Goal: Transaction & Acquisition: Purchase product/service

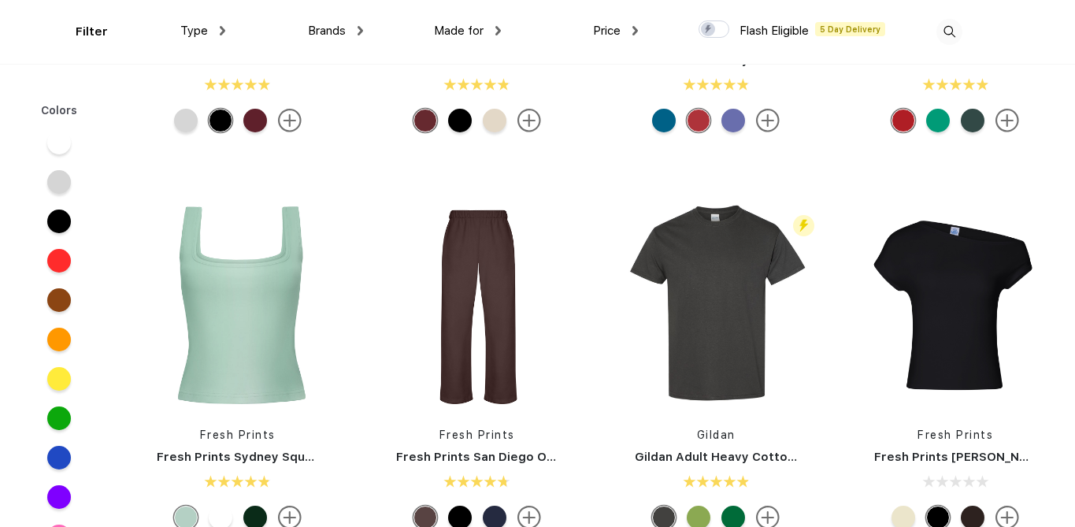
scroll to position [292, 0]
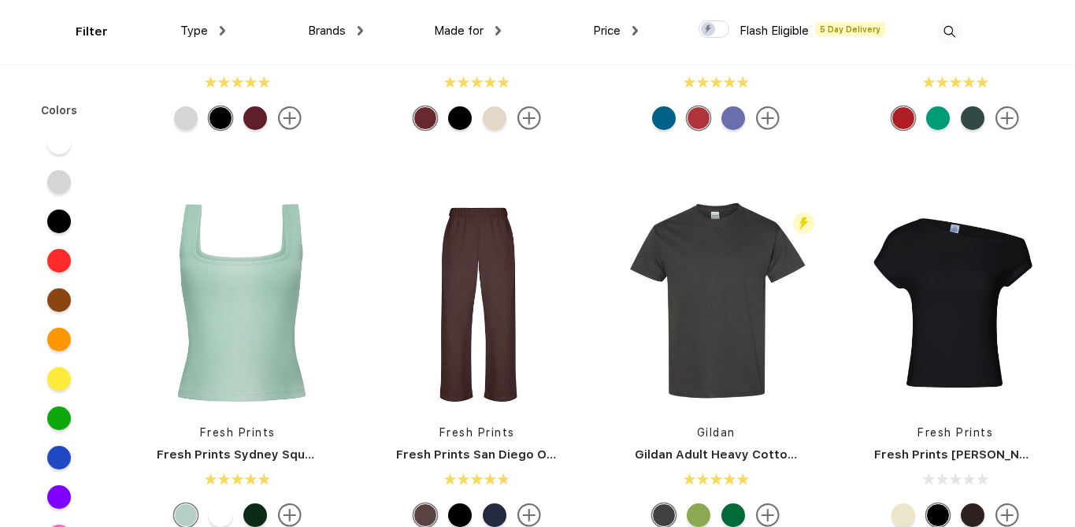
click at [55, 456] on div at bounding box center [59, 458] width 24 height 24
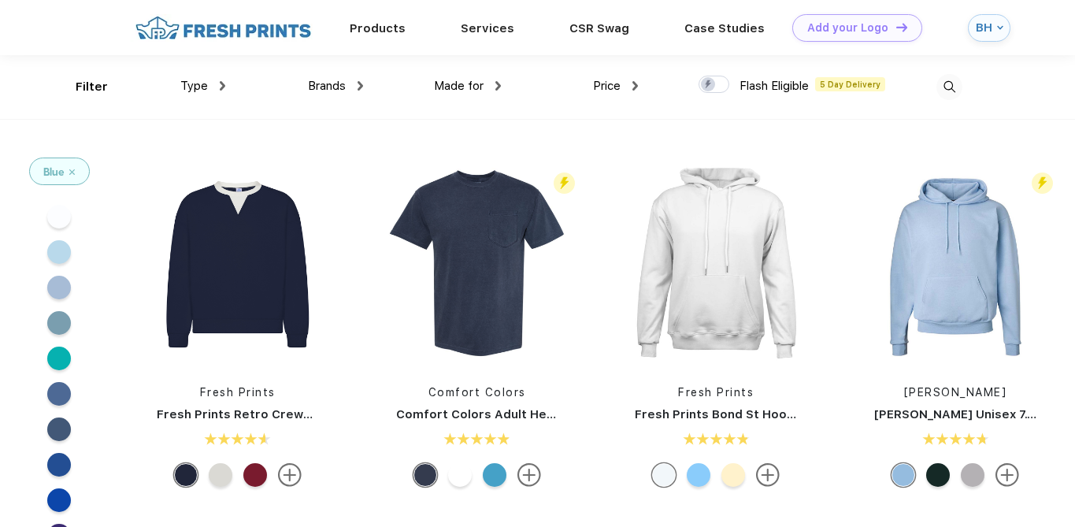
click at [352, 87] on div "Brands" at bounding box center [335, 86] width 55 height 18
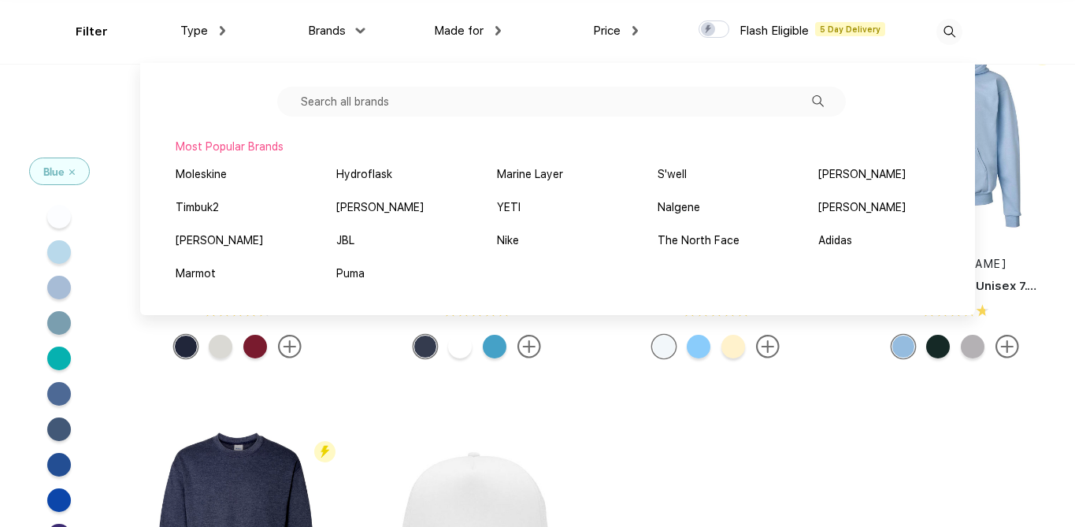
scroll to position [65, 0]
click at [112, 105] on app-color-filters "Blue" at bounding box center [59, 431] width 118 height 881
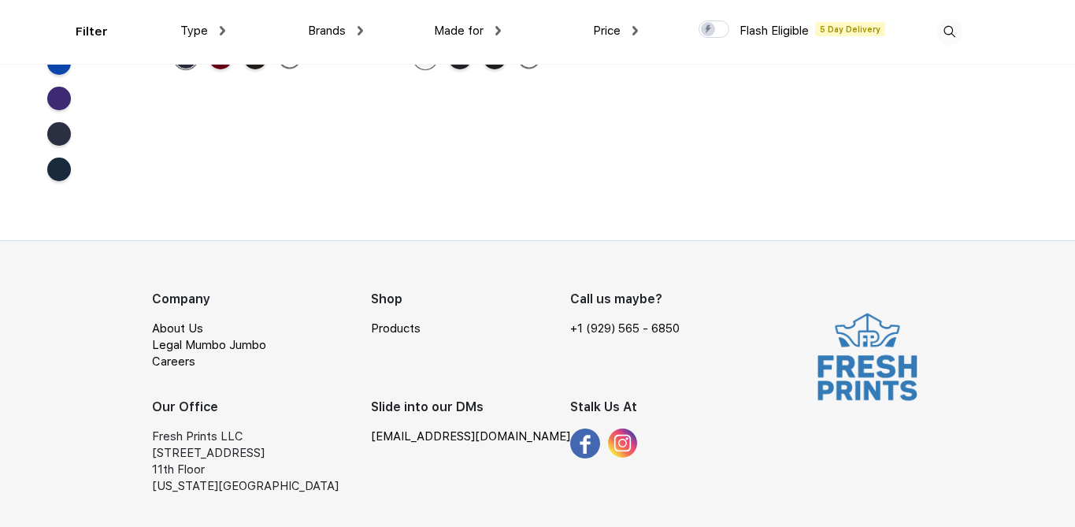
scroll to position [0, 0]
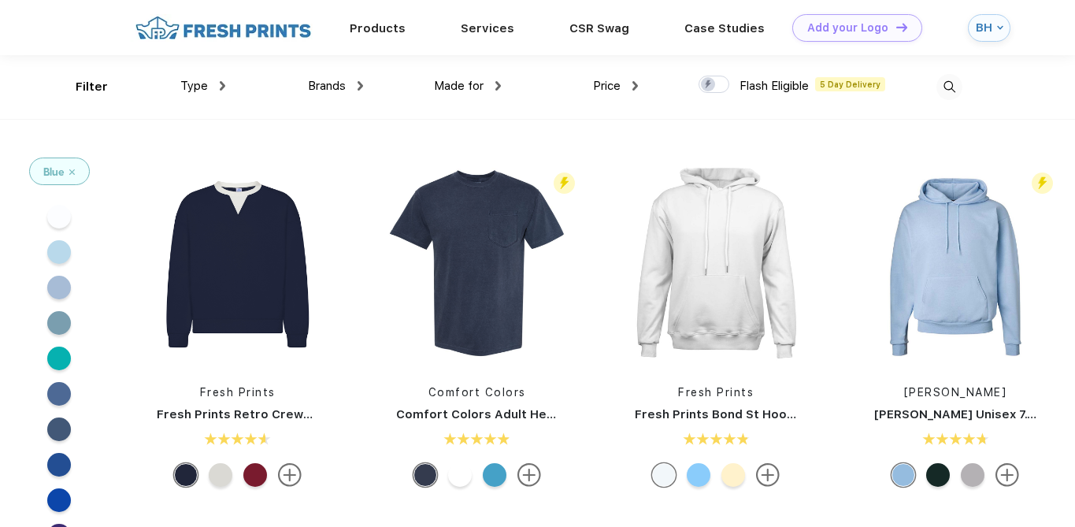
click at [332, 91] on span "Brands" at bounding box center [327, 86] width 38 height 14
click at [367, 85] on div "Made for Unisex Women Men Youth" at bounding box center [432, 87] width 138 height 64
click at [347, 83] on div "Brands" at bounding box center [335, 86] width 55 height 18
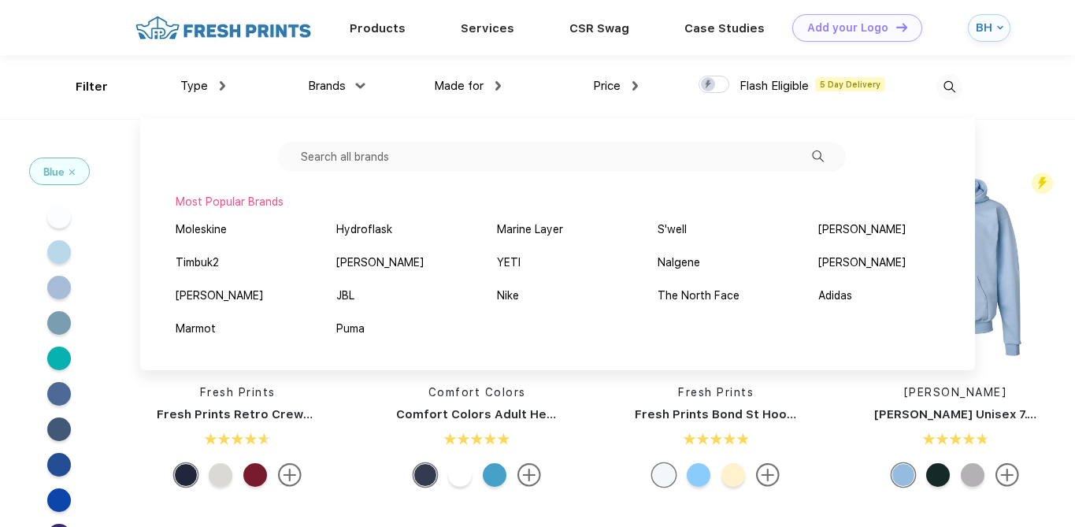
click at [508, 159] on input "text" at bounding box center [561, 157] width 568 height 30
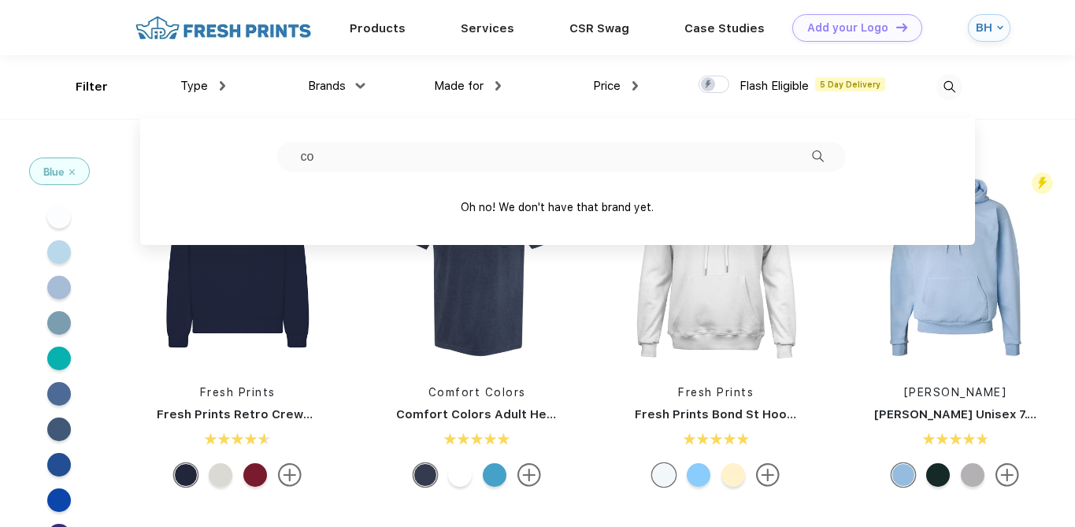
type input "c"
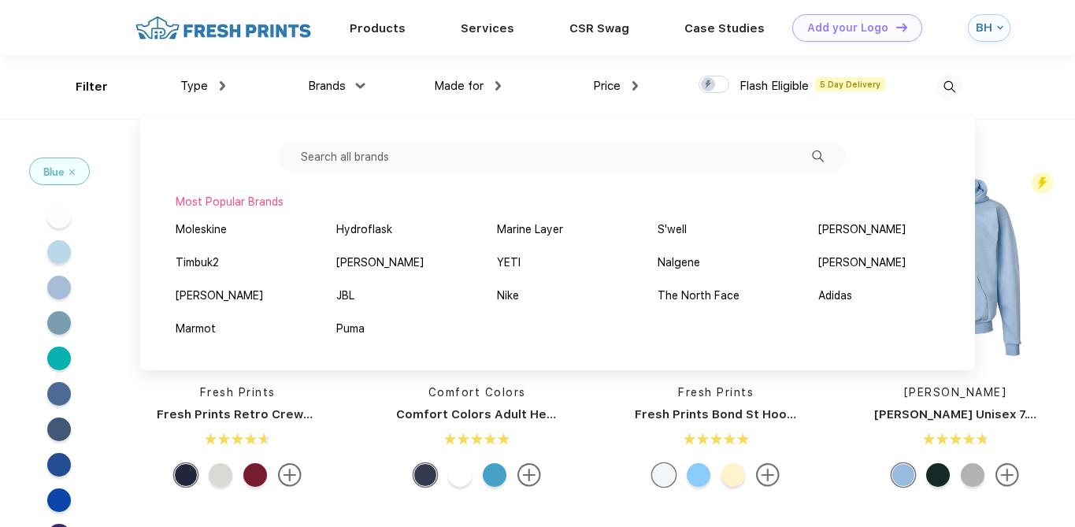
click at [213, 85] on div "Type" at bounding box center [202, 86] width 45 height 18
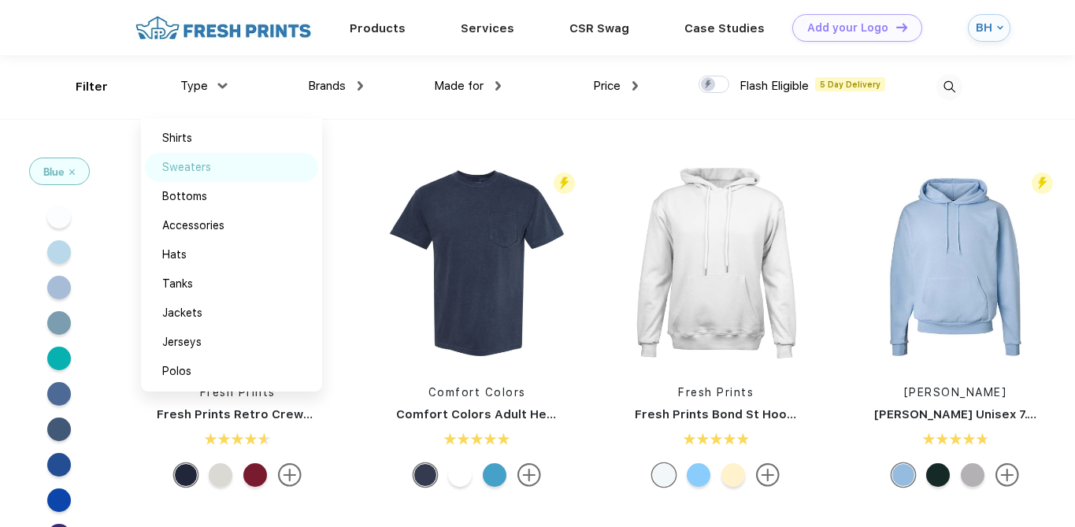
click at [186, 172] on div "Sweaters" at bounding box center [186, 167] width 49 height 17
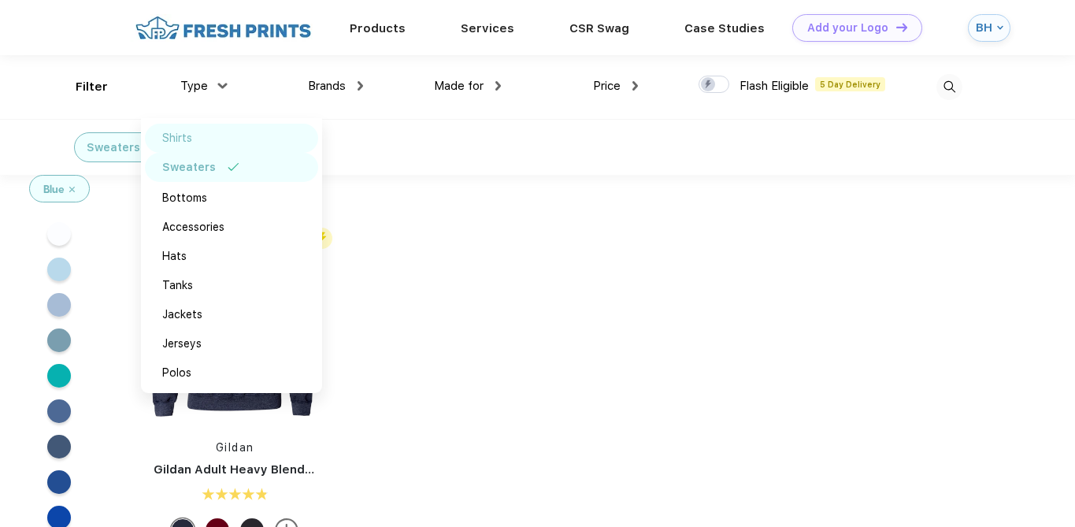
click at [191, 139] on div "Shirts" at bounding box center [177, 138] width 30 height 17
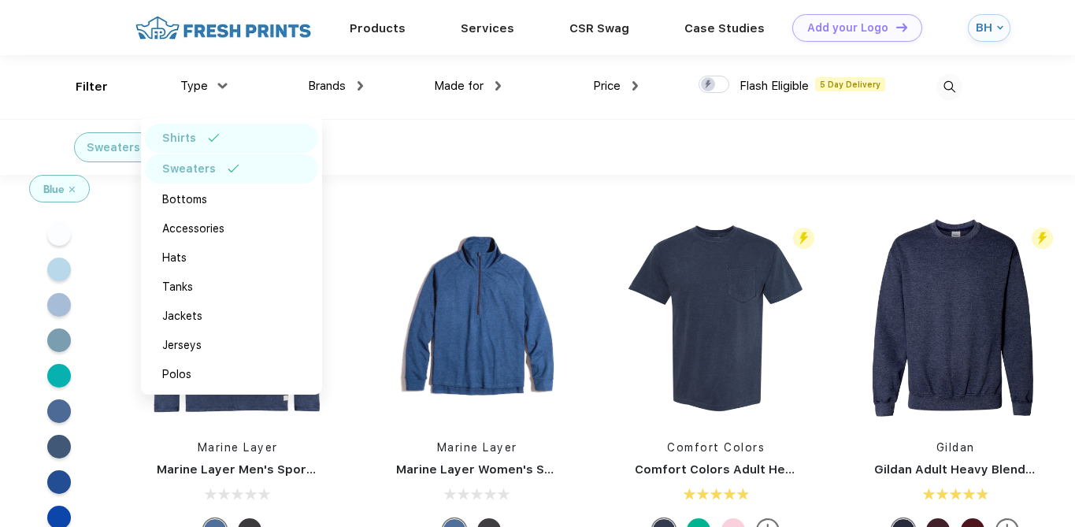
click at [182, 172] on div "Sweaters" at bounding box center [189, 169] width 54 height 17
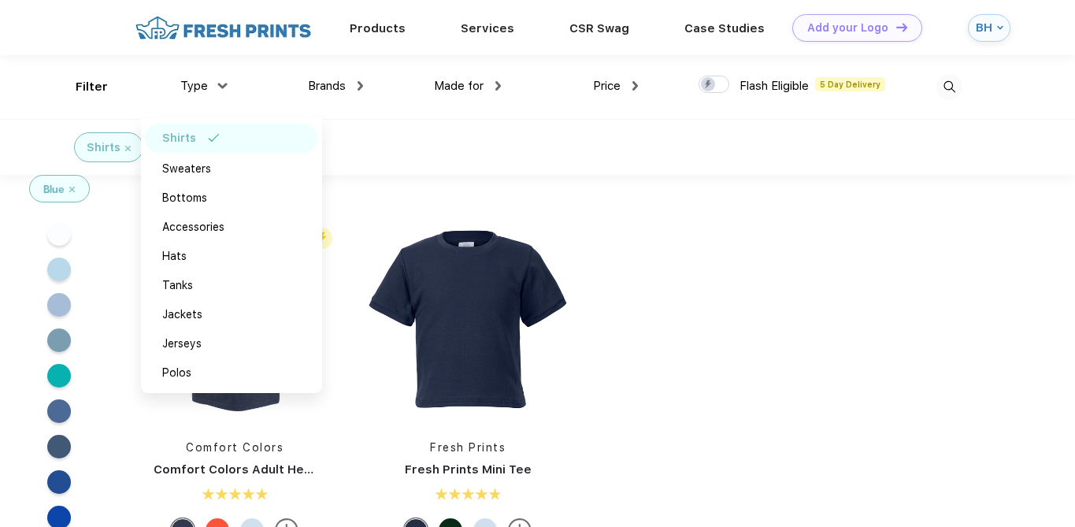
click at [402, 127] on div "Shirts" at bounding box center [537, 147] width 1075 height 56
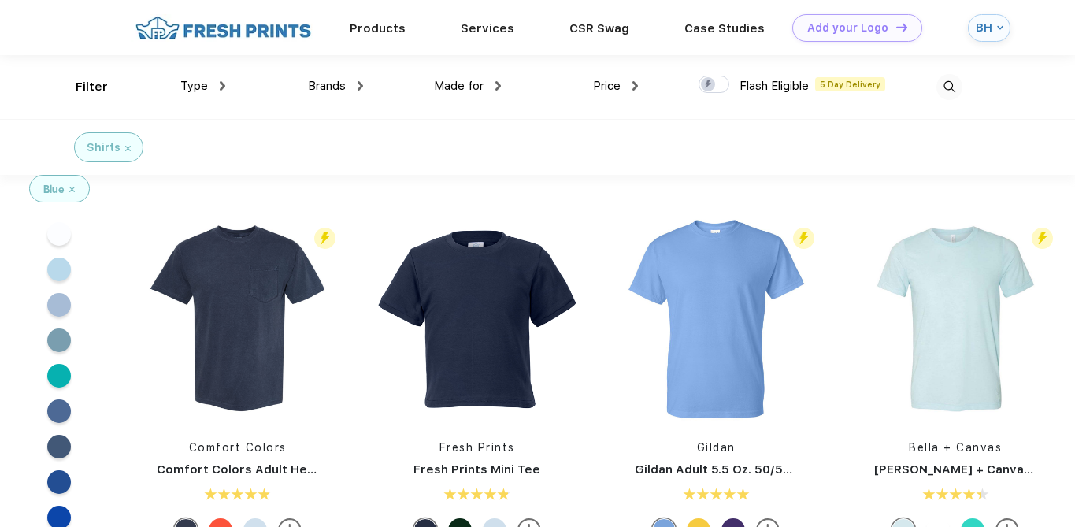
click at [218, 28] on img at bounding box center [223, 28] width 185 height 28
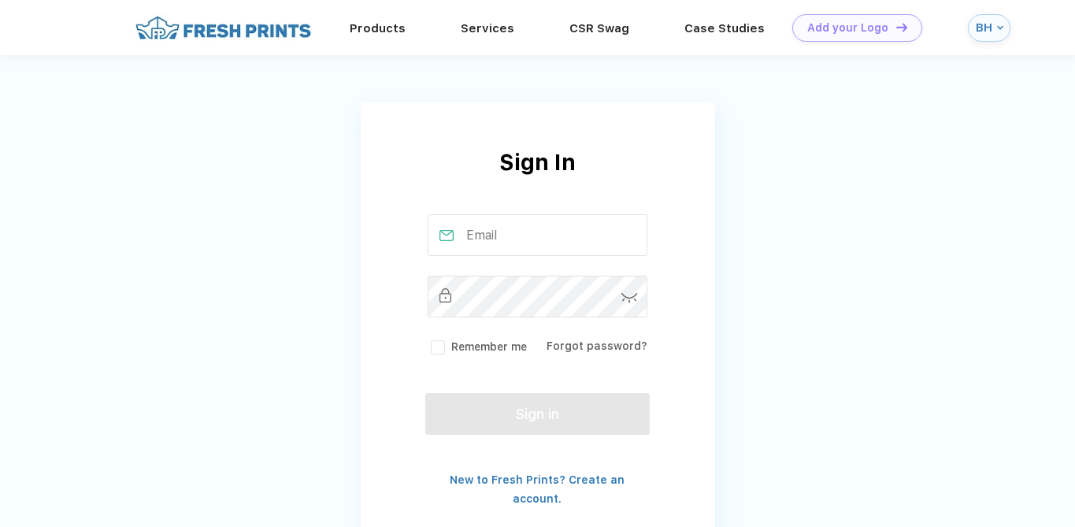
click at [508, 224] on input "text" at bounding box center [538, 235] width 220 height 42
type input "brandon@woodstockcarinsurance.com"
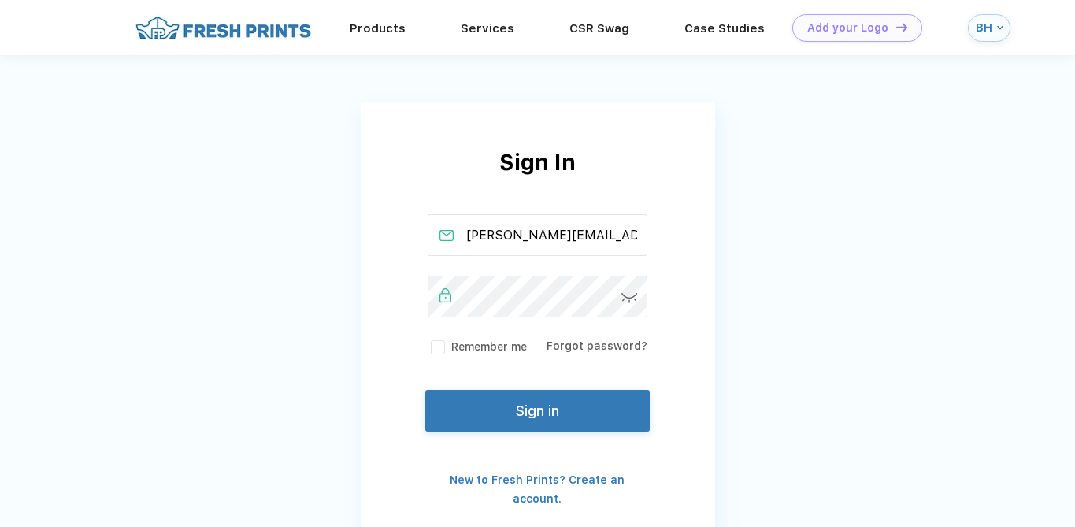
click at [491, 420] on button "Sign in" at bounding box center [537, 411] width 224 height 42
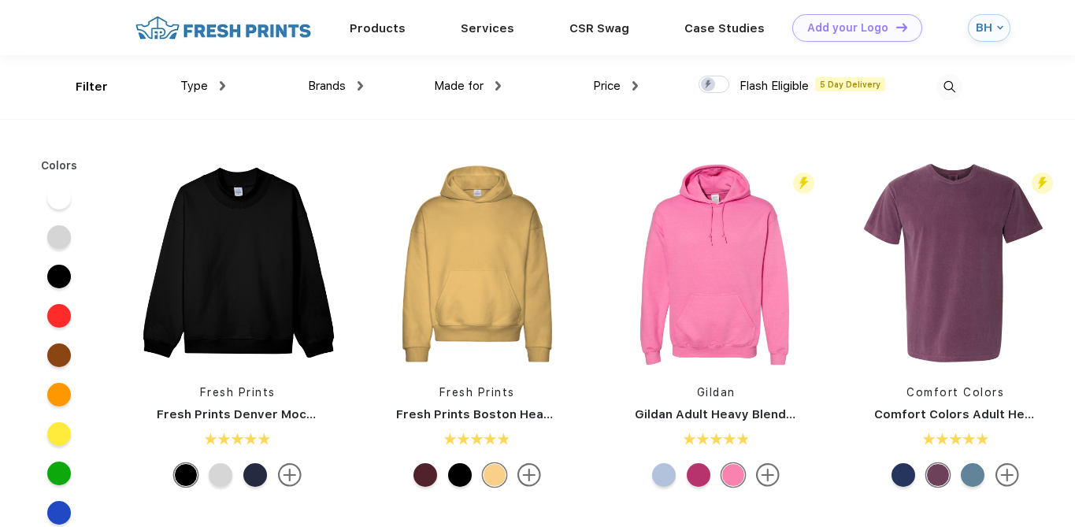
scroll to position [1, 0]
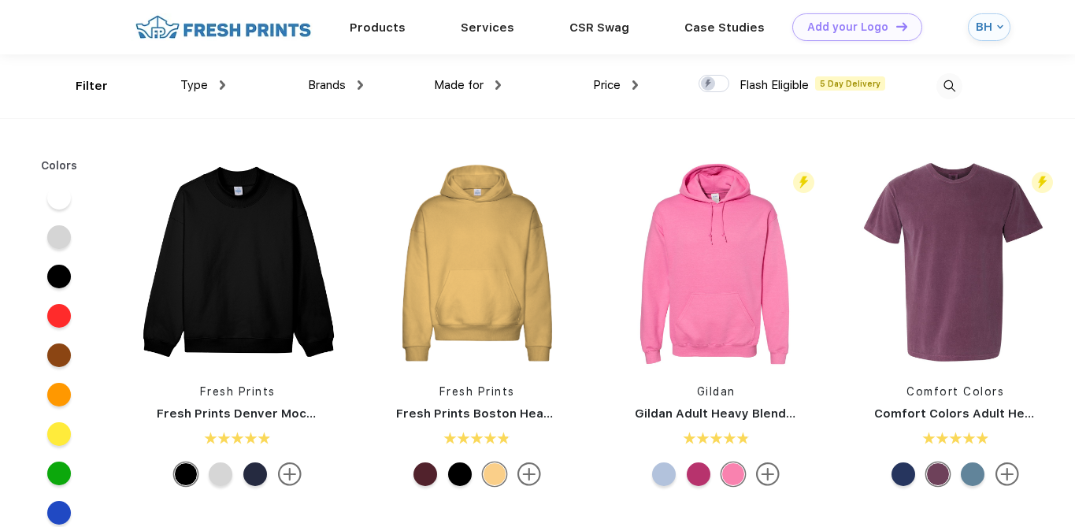
click at [337, 88] on span "Brands" at bounding box center [327, 85] width 38 height 14
click at [354, 84] on div "Brands" at bounding box center [335, 85] width 55 height 18
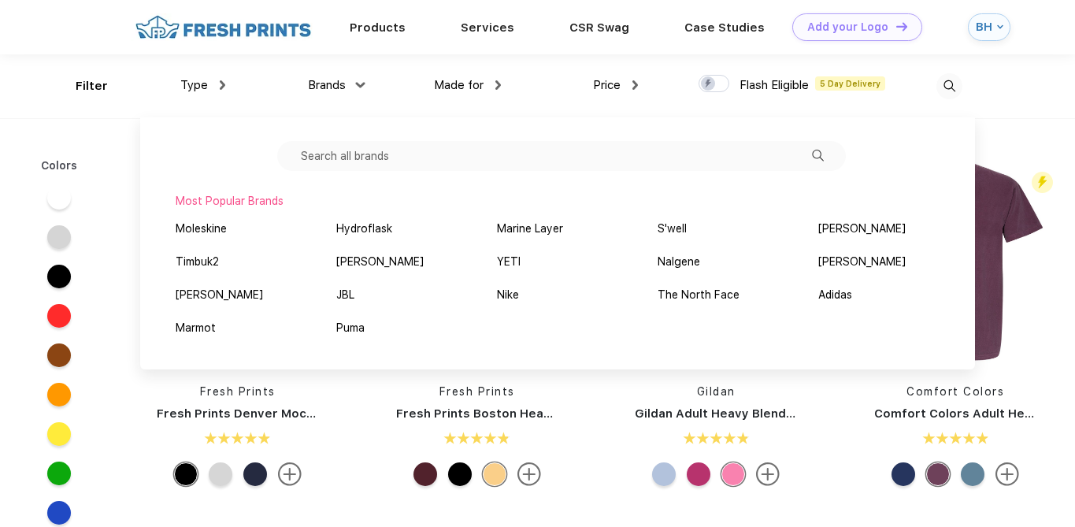
click at [359, 149] on input "text" at bounding box center [561, 156] width 568 height 30
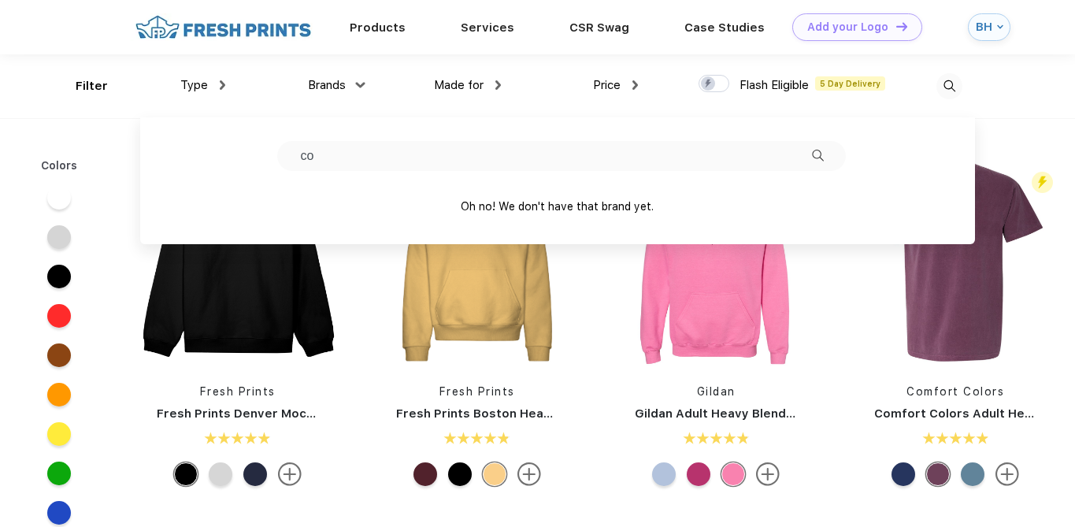
type input "c"
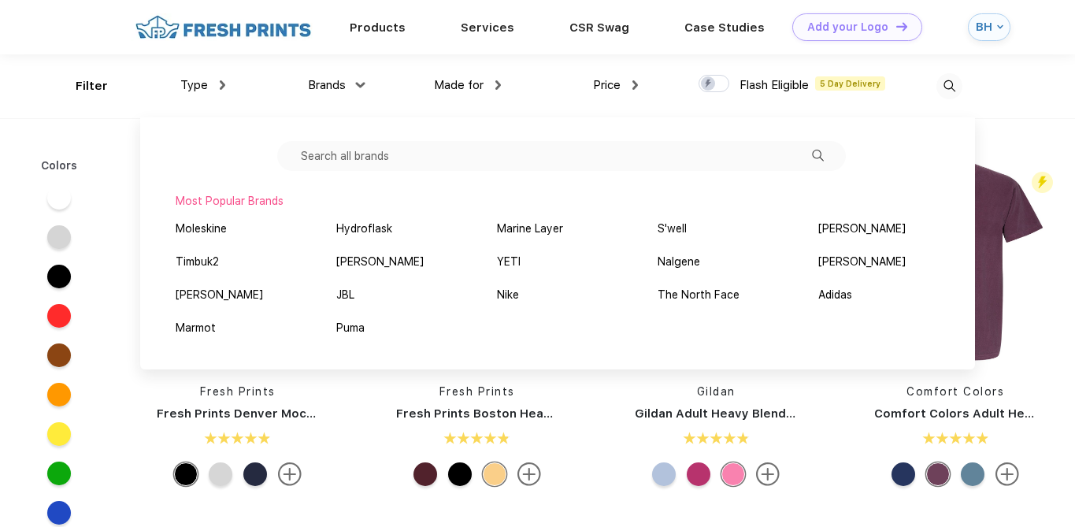
click at [351, 158] on input "text" at bounding box center [561, 156] width 568 height 30
click at [1037, 131] on div "Fresh Prints Fresh Prints Denver Mock Neck Heavyweight Sweatshirt Fresh Prints …" at bounding box center [596, 524] width 957 height 794
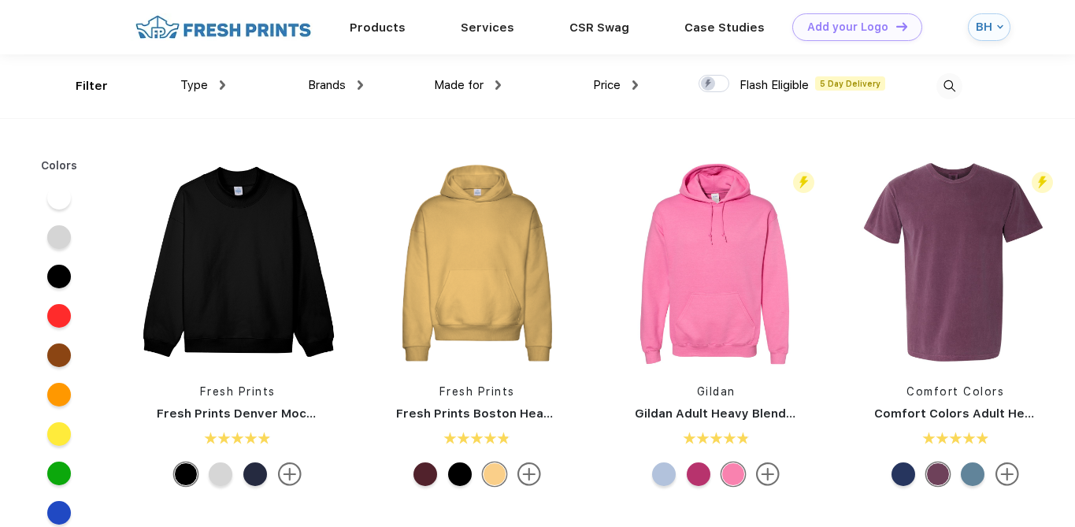
click at [972, 472] on div at bounding box center [973, 474] width 24 height 24
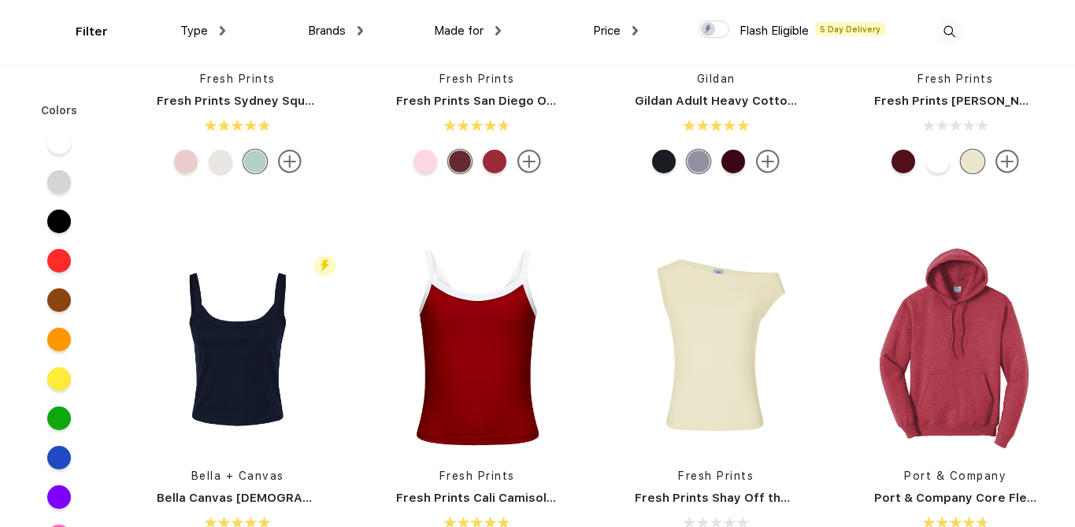
scroll to position [0, 0]
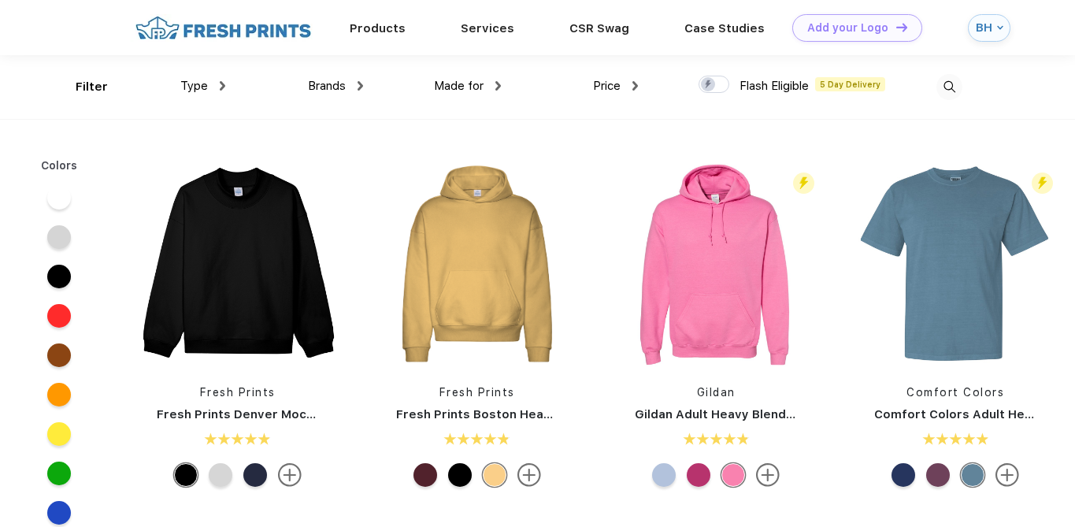
click at [223, 91] on div "Type" at bounding box center [202, 86] width 45 height 18
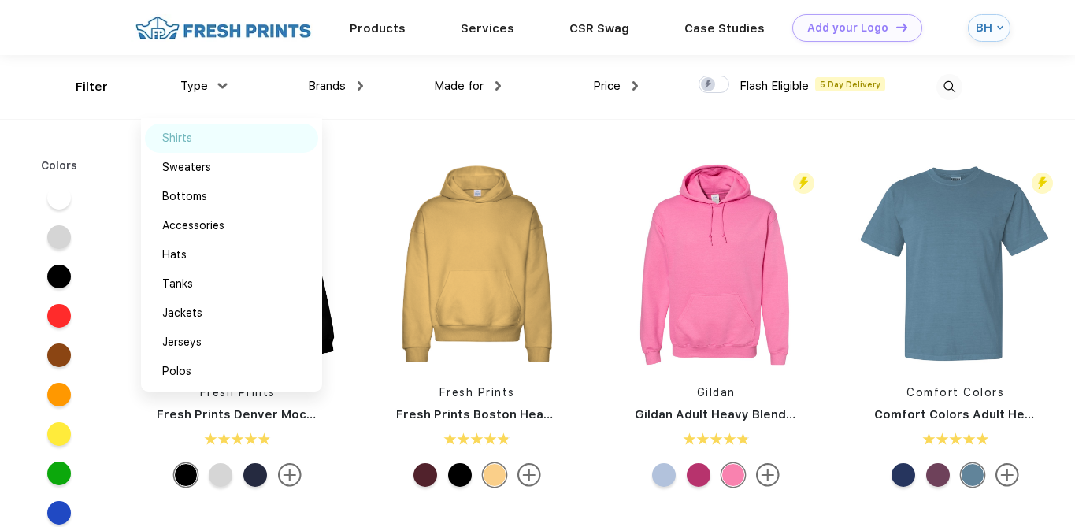
click at [183, 139] on div "Shirts" at bounding box center [177, 138] width 30 height 17
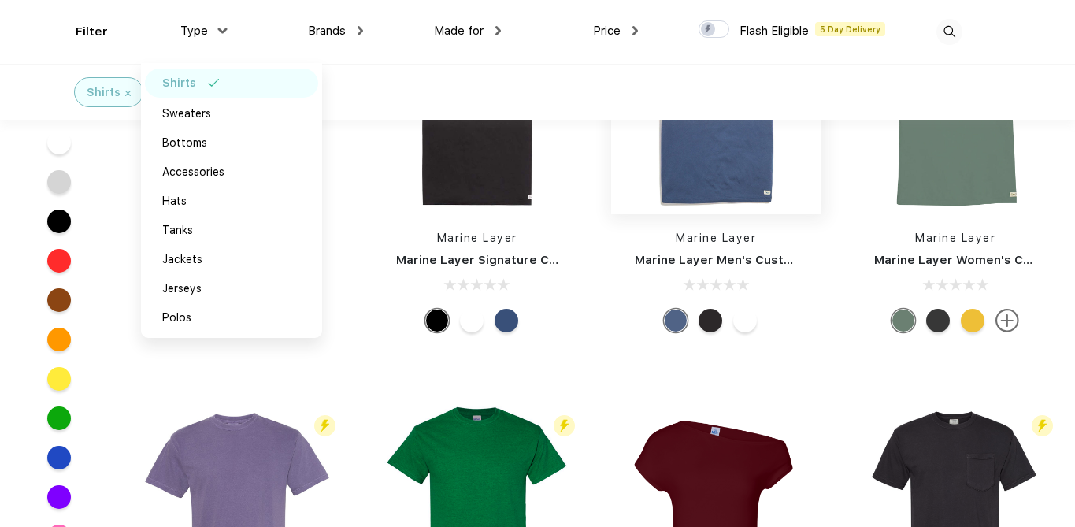
scroll to position [283, 0]
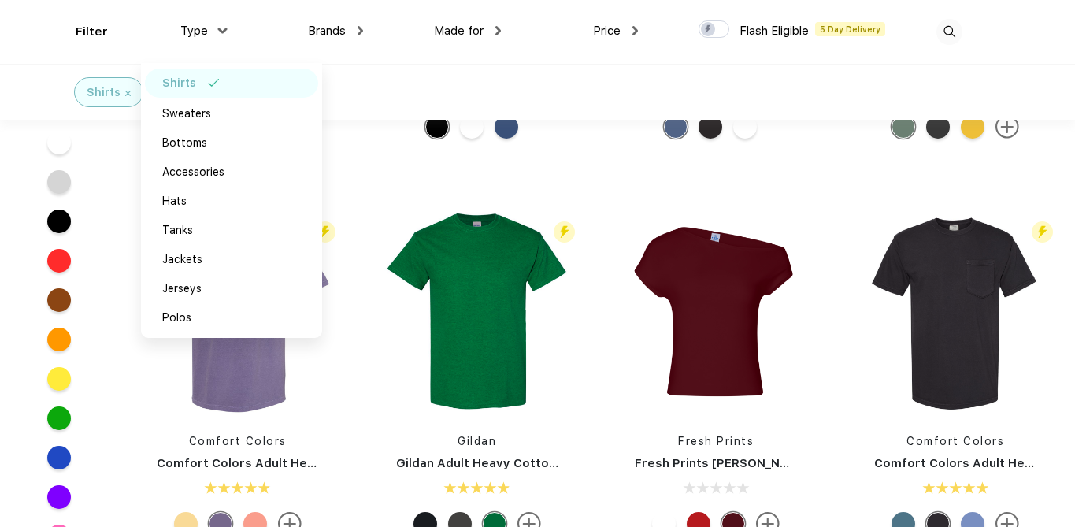
click at [609, 420] on div "Fresh Prints Fresh Prints Chloe Off the Shoulder Top" at bounding box center [715, 375] width 233 height 334
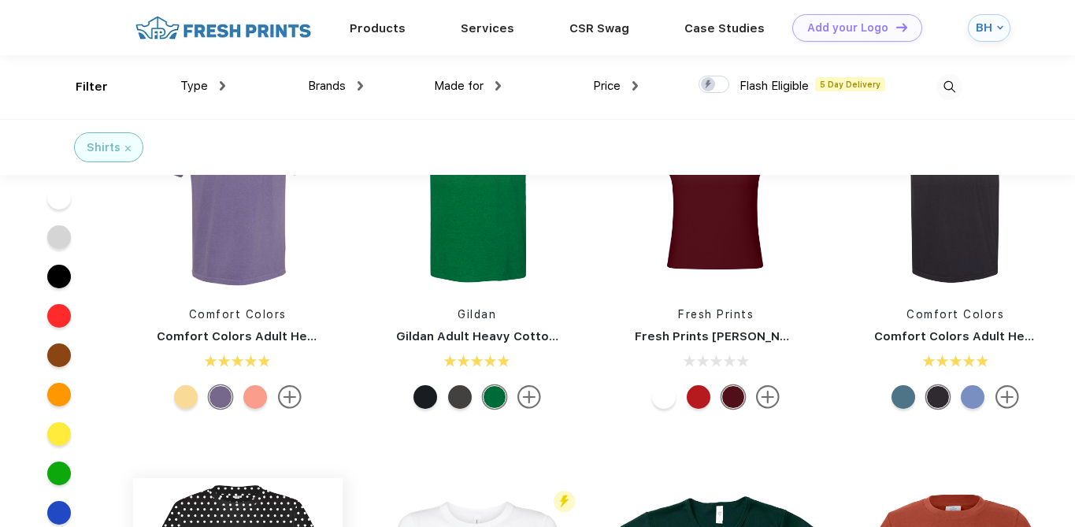
scroll to position [328, 0]
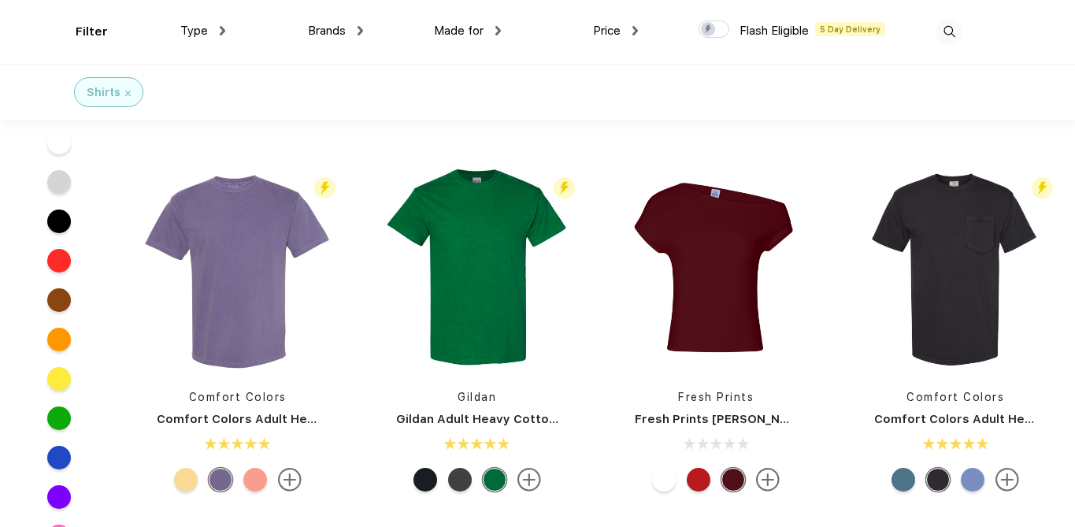
click at [291, 477] on img at bounding box center [290, 480] width 24 height 24
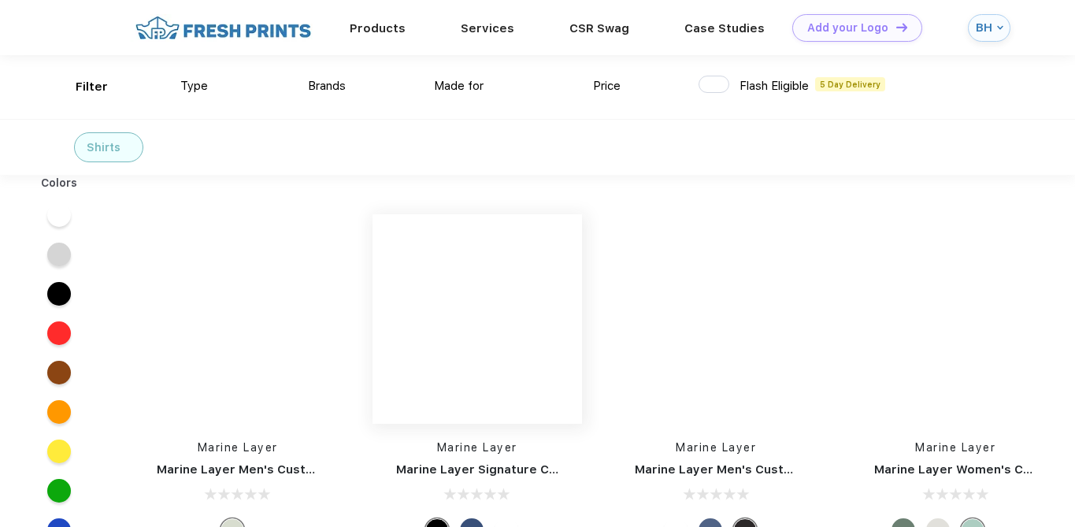
scroll to position [1, 0]
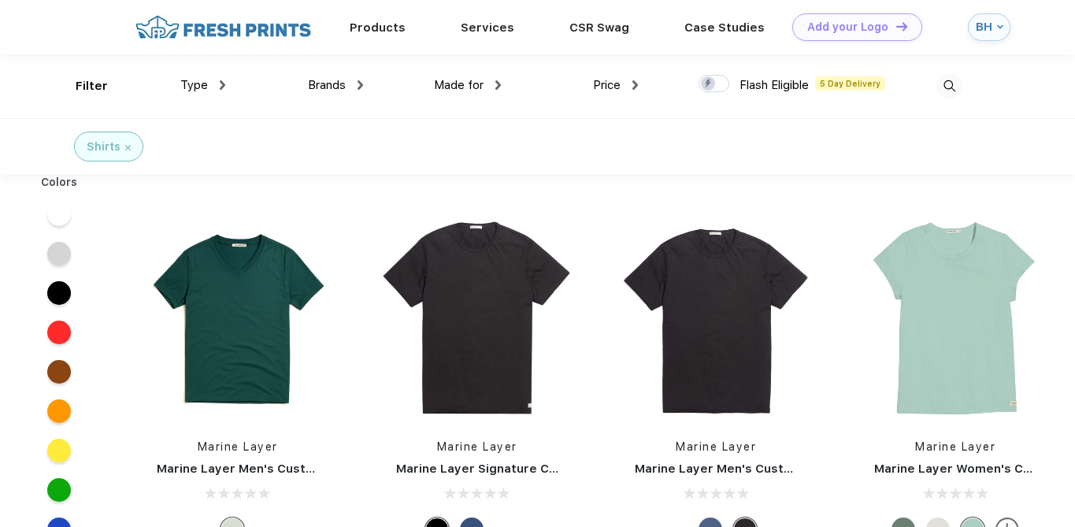
click at [342, 76] on div "Brands" at bounding box center [335, 85] width 55 height 18
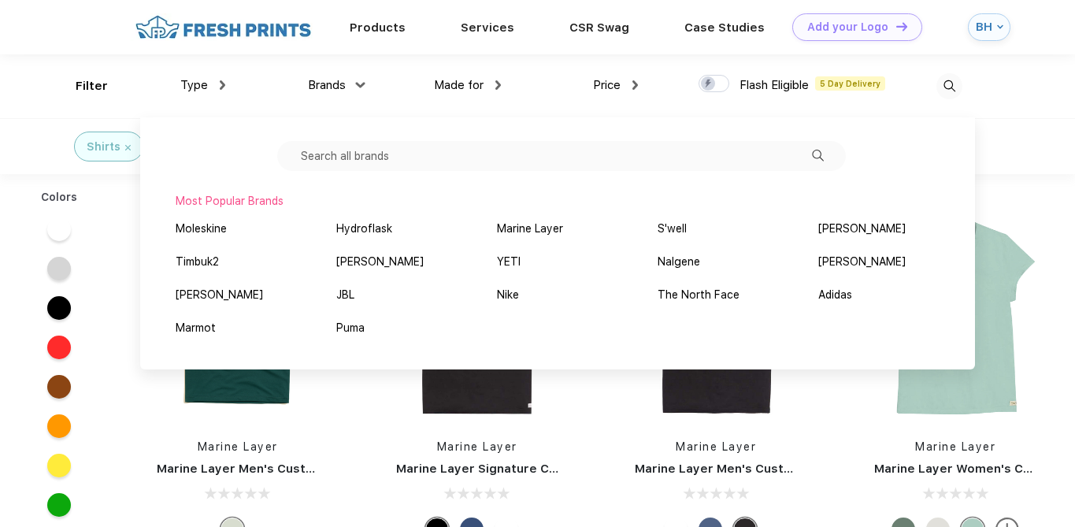
click at [431, 159] on input "text" at bounding box center [561, 156] width 568 height 30
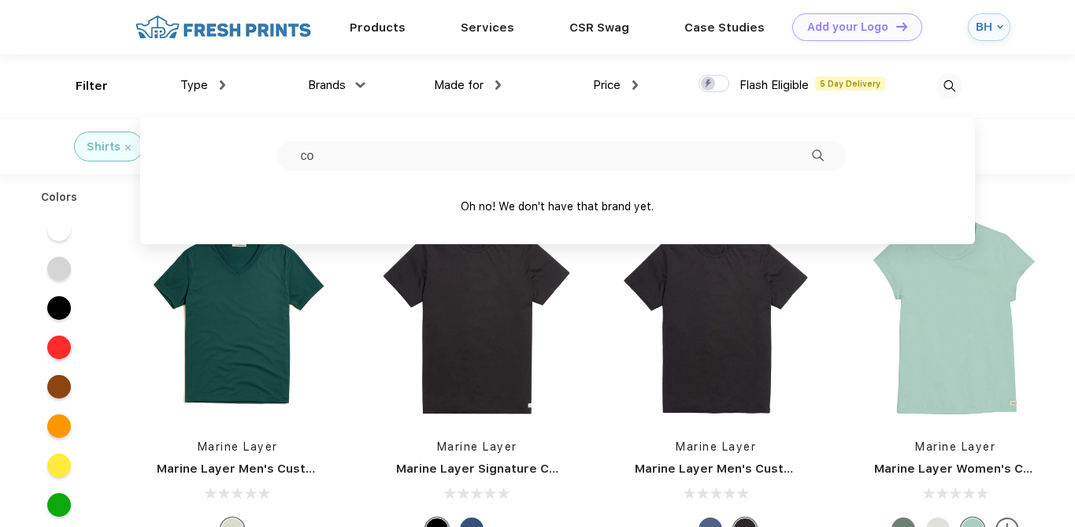
type input "c"
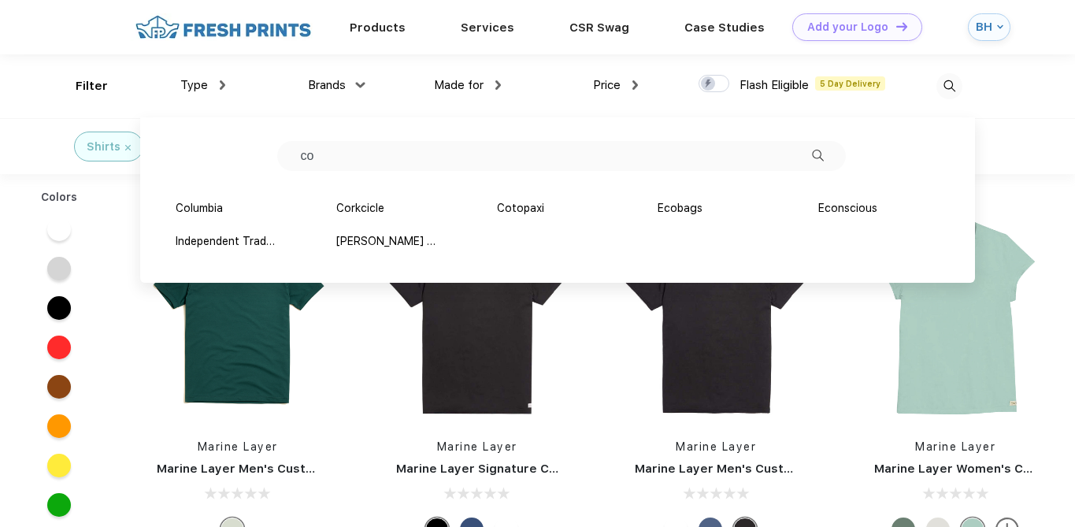
type input "c"
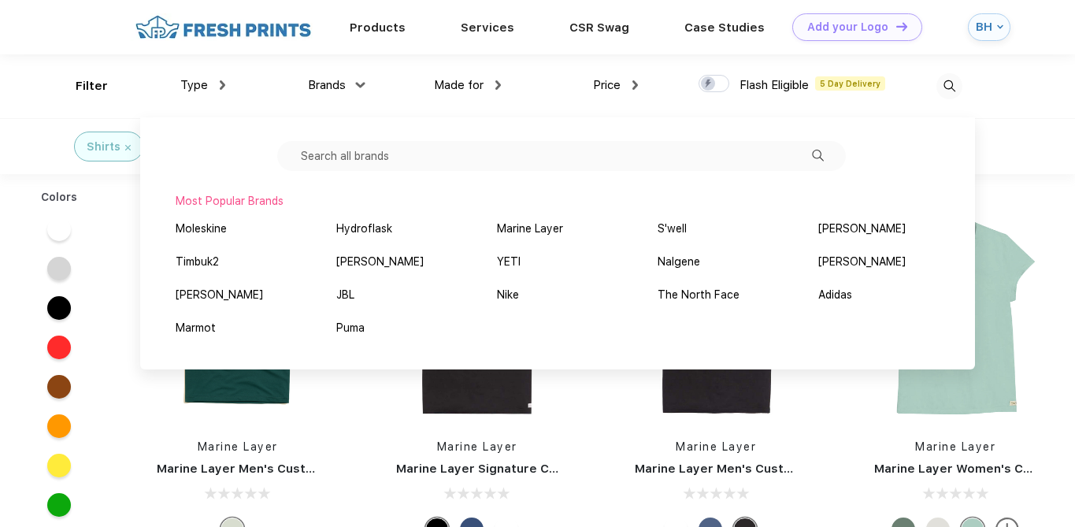
click at [1042, 141] on div "Shirts" at bounding box center [537, 146] width 1075 height 56
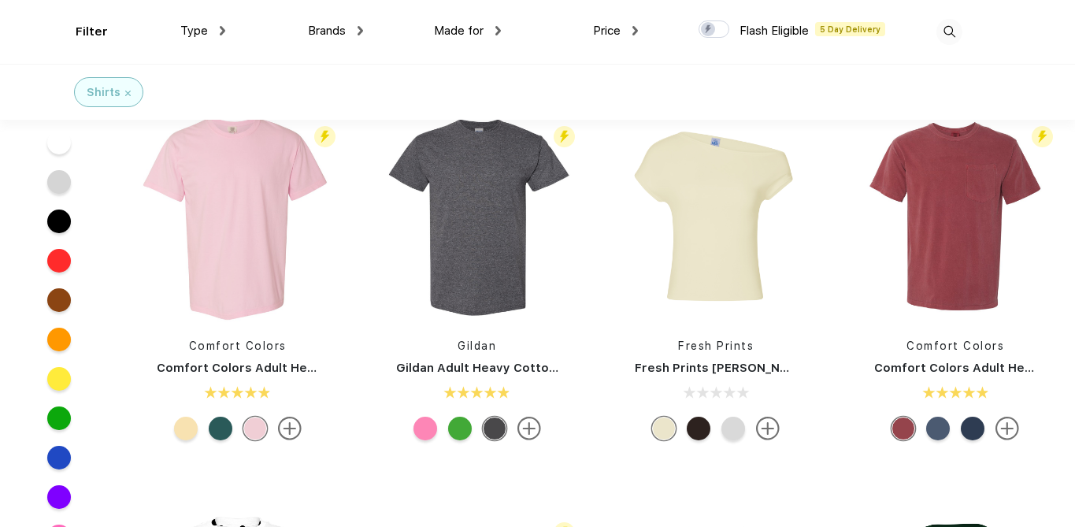
scroll to position [380, 0]
click at [937, 430] on div at bounding box center [938, 428] width 24 height 24
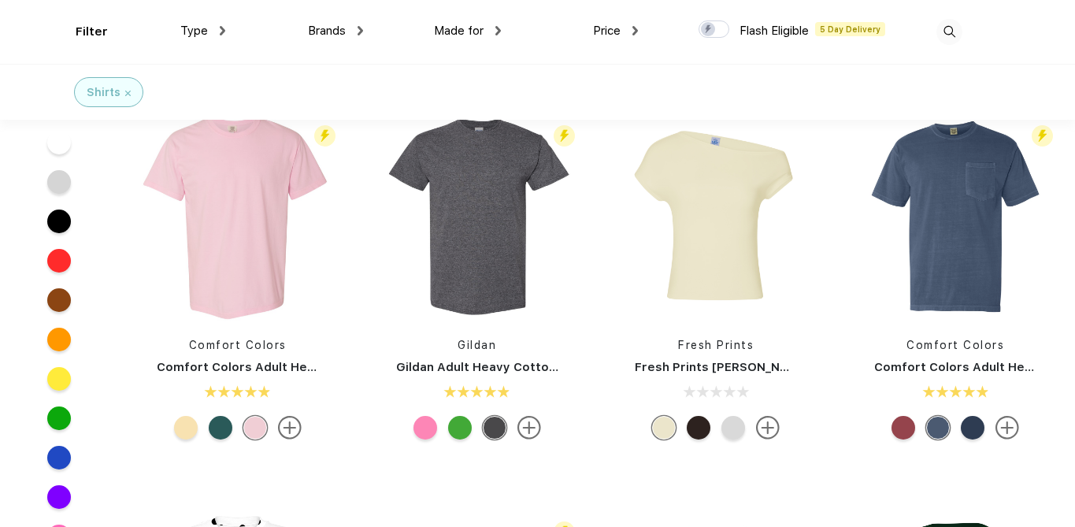
click at [979, 430] on div at bounding box center [973, 428] width 24 height 24
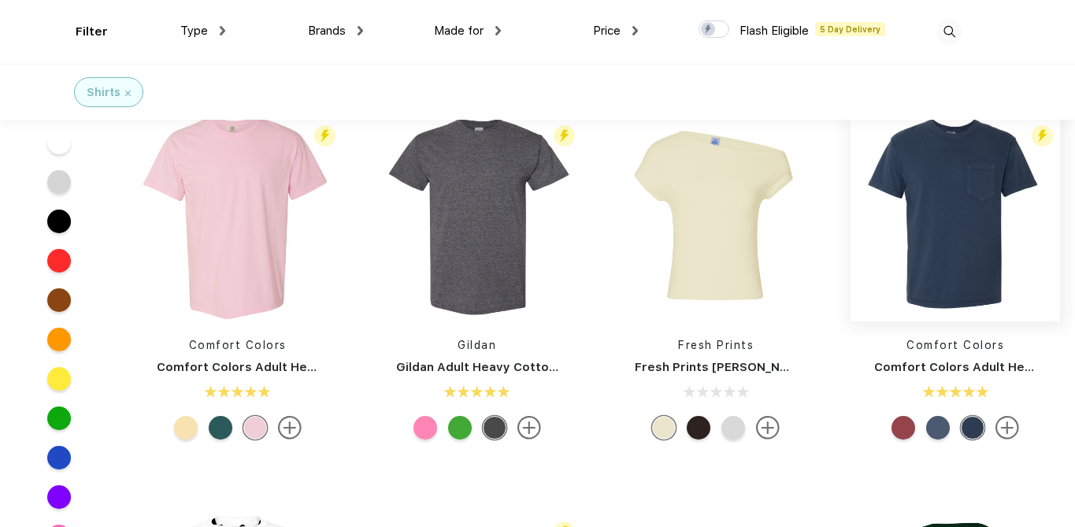
click at [975, 245] on img at bounding box center [954, 216] width 209 height 209
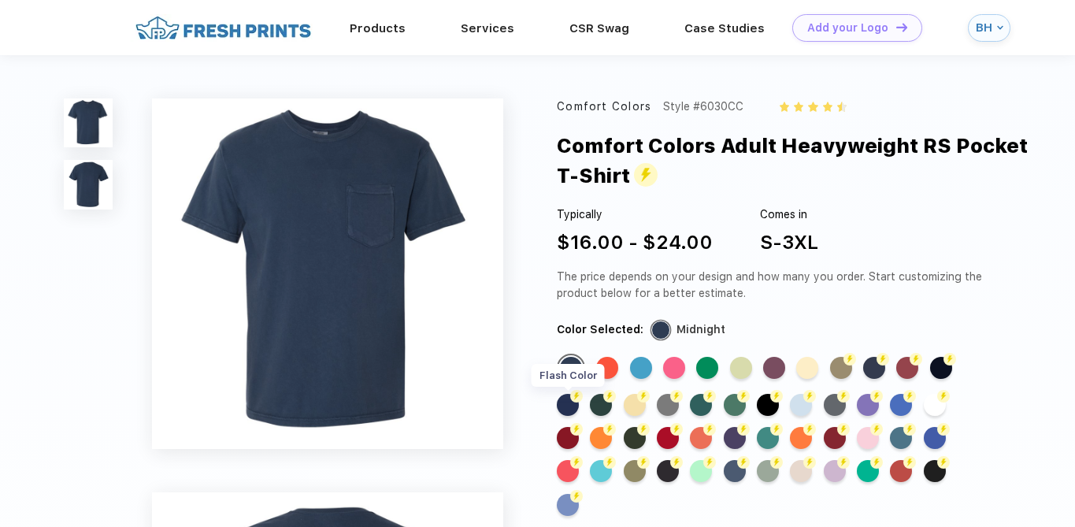
click at [579, 405] on div "Flash Color" at bounding box center [568, 405] width 22 height 22
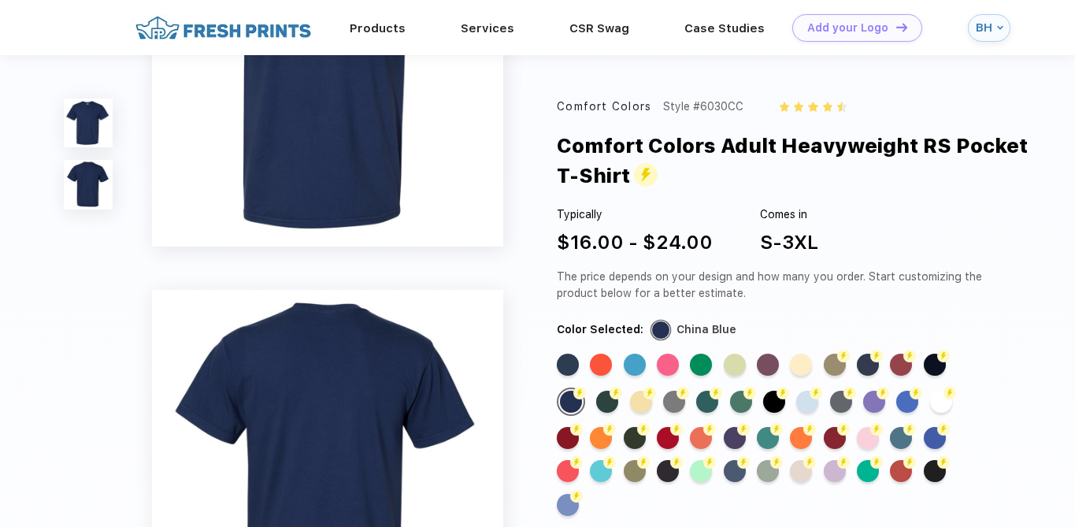
scroll to position [150, 0]
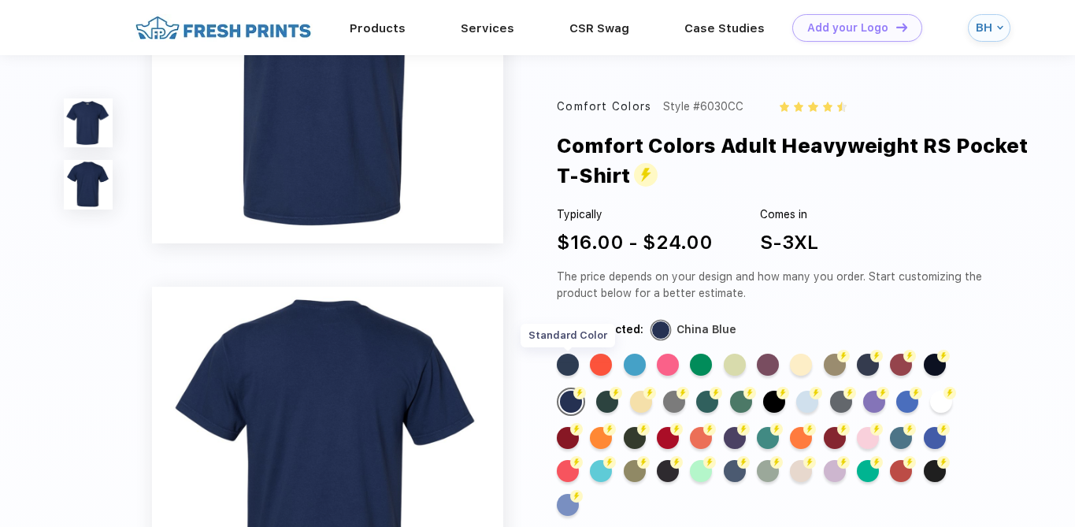
click at [568, 367] on div "Standard Color" at bounding box center [568, 365] width 22 height 22
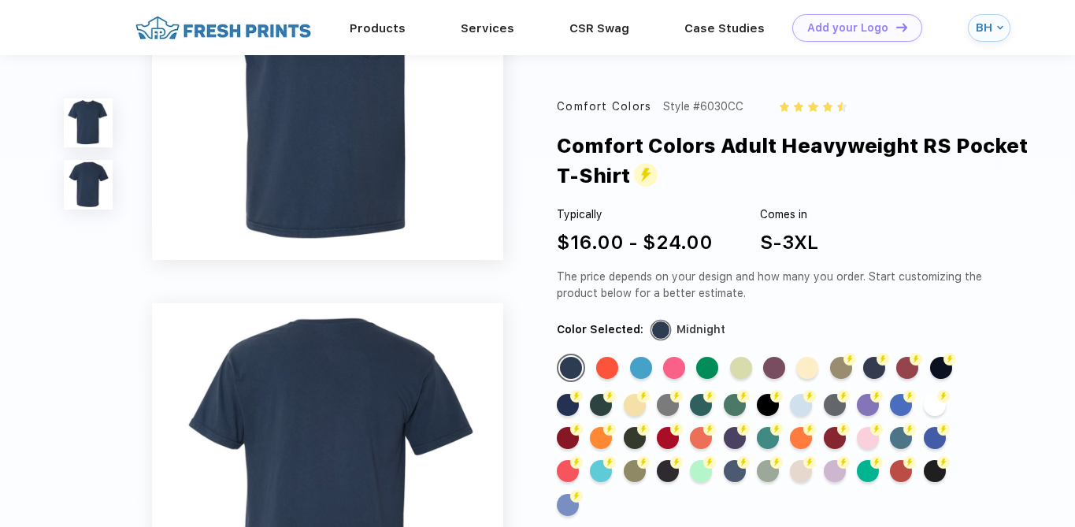
scroll to position [135, 0]
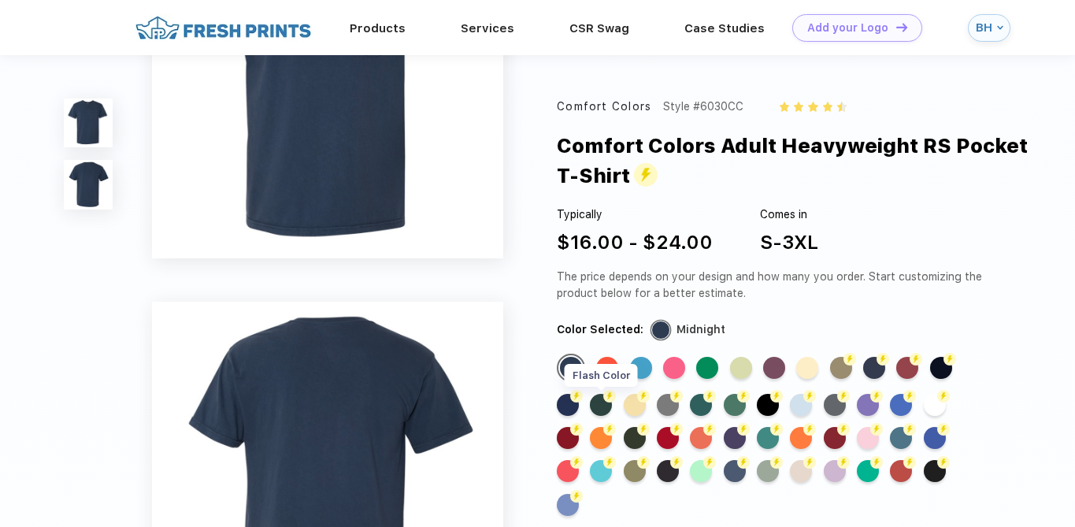
click at [606, 408] on div "Flash Color" at bounding box center [601, 405] width 22 height 22
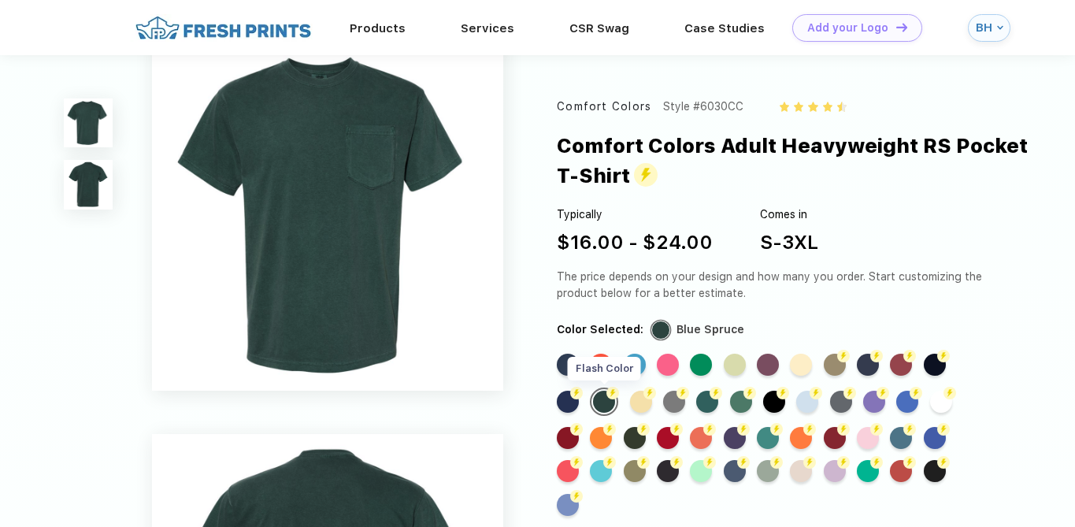
scroll to position [0, 0]
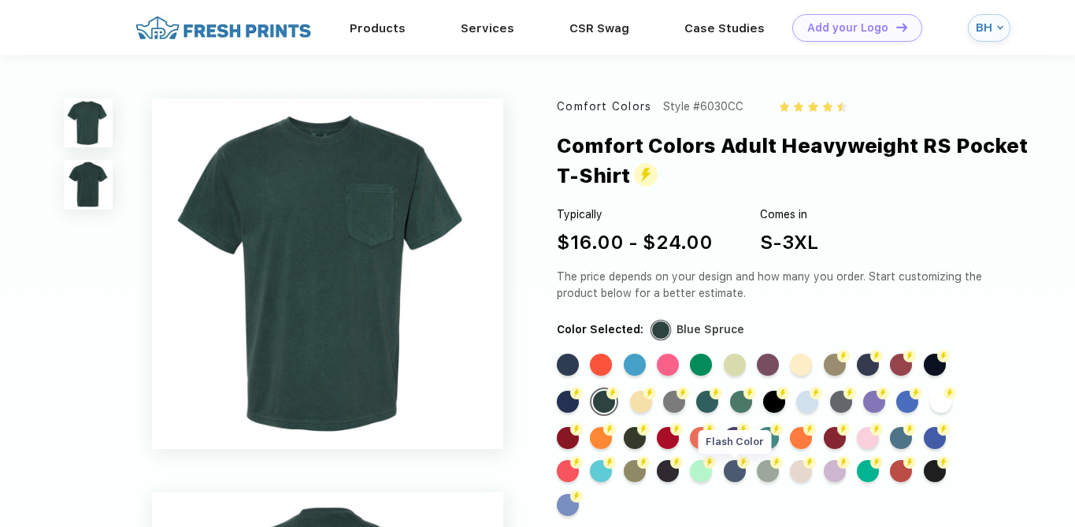
click at [741, 475] on div "Flash Color" at bounding box center [735, 471] width 22 height 22
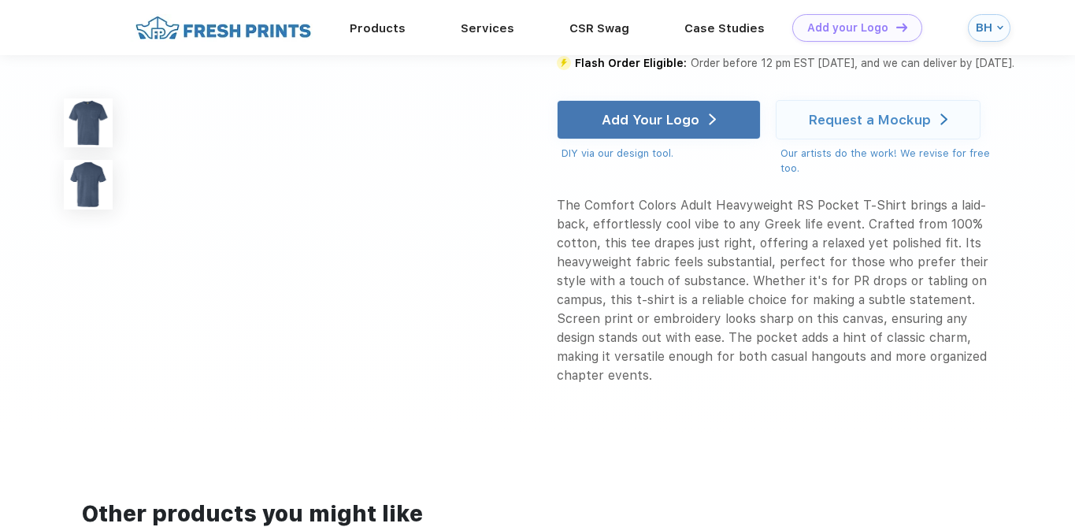
scroll to position [657, 0]
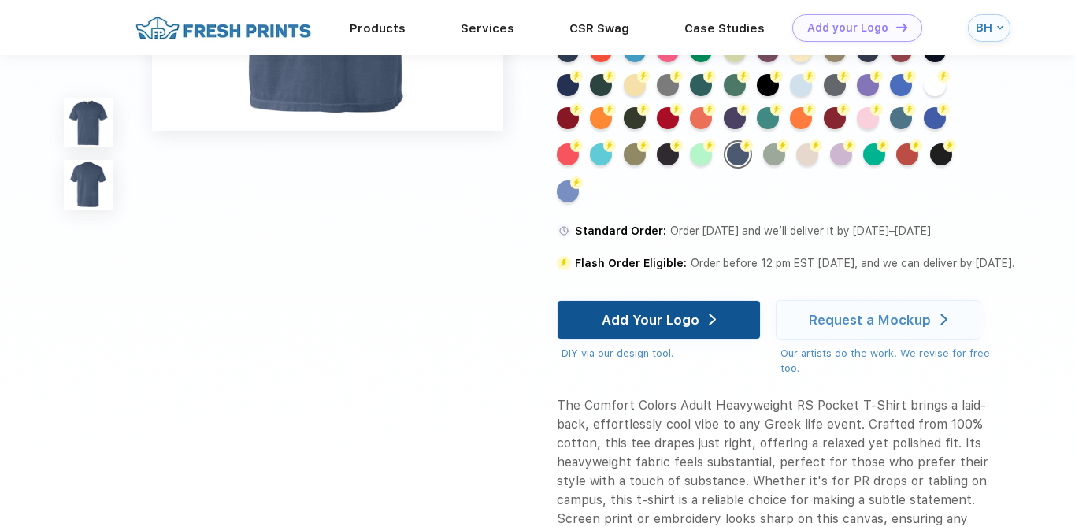
click at [672, 315] on div "Add Your Logo" at bounding box center [651, 319] width 98 height 16
